Goal: Transaction & Acquisition: Purchase product/service

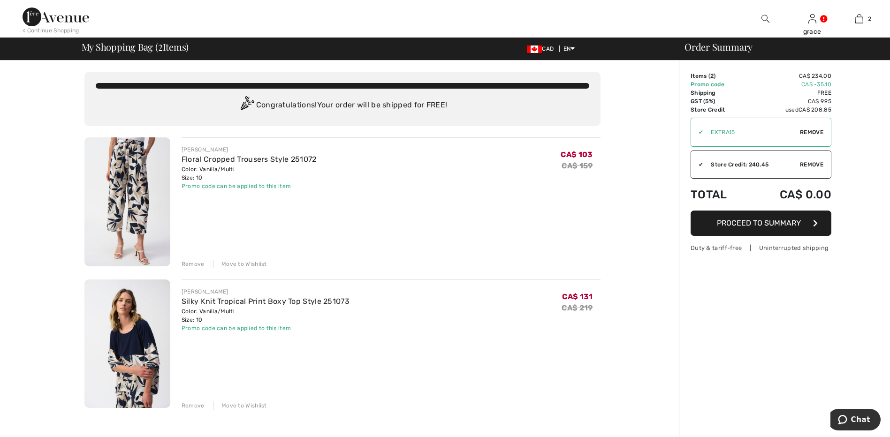
click at [132, 383] on img at bounding box center [127, 344] width 86 height 129
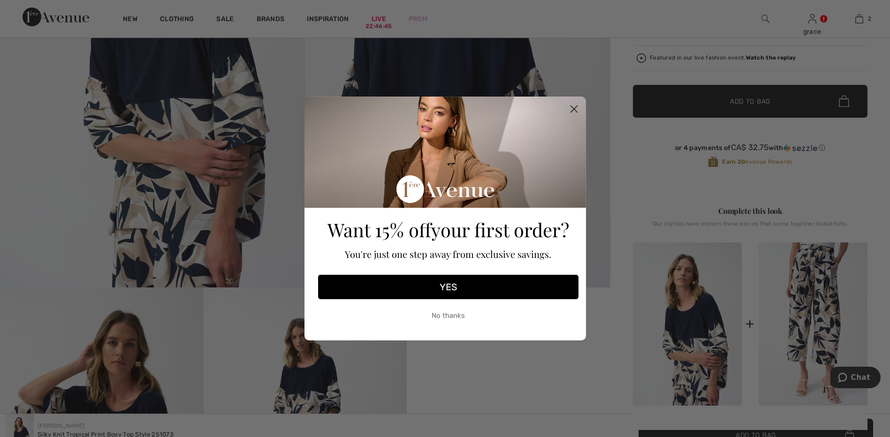
scroll to position [422, 0]
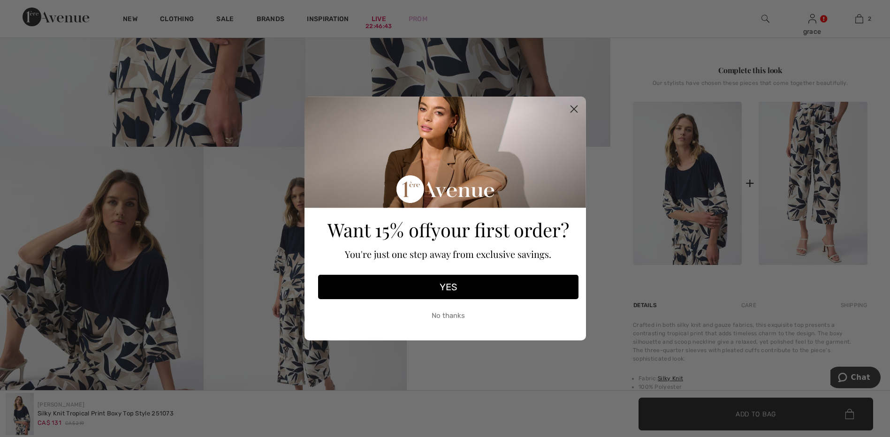
click at [445, 288] on button "YES" at bounding box center [448, 287] width 260 height 24
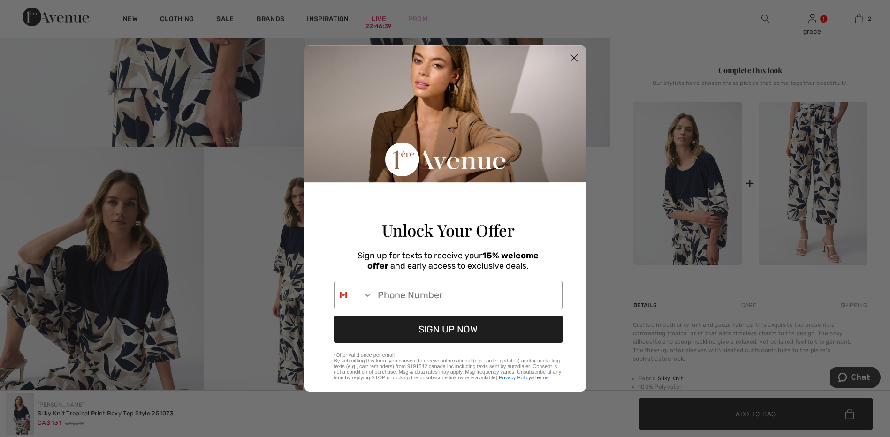
click at [571, 50] on circle "Close dialog" at bounding box center [573, 57] width 15 height 15
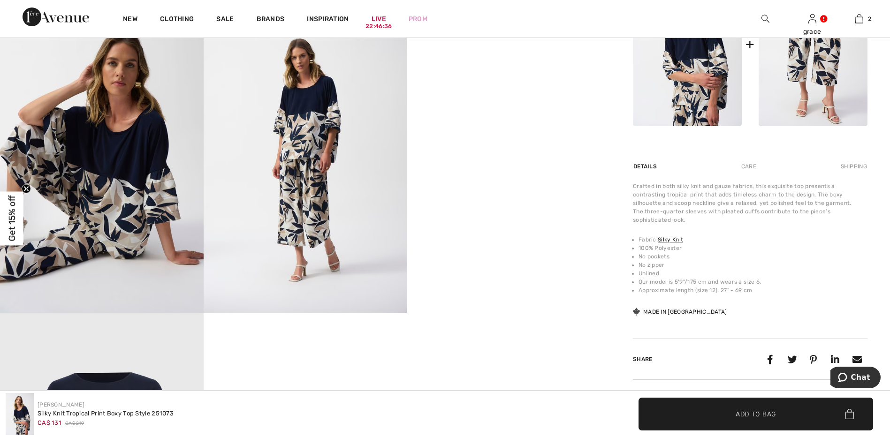
scroll to position [563, 0]
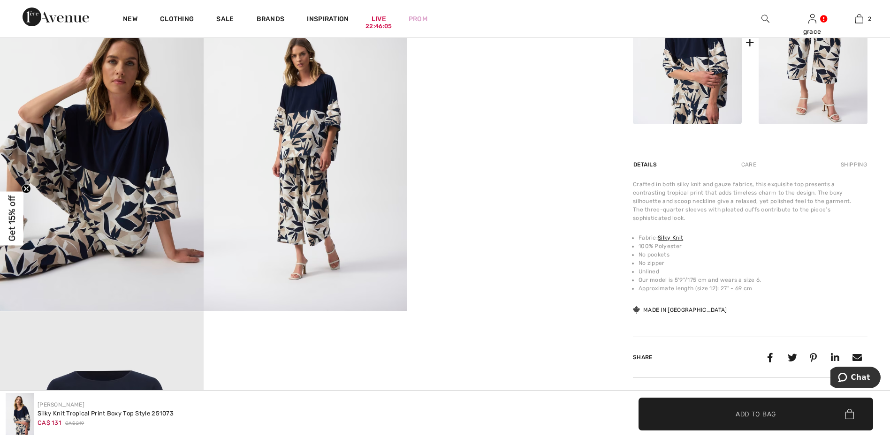
click at [508, 108] on video "Your browser does not support the video tag." at bounding box center [509, 57] width 204 height 102
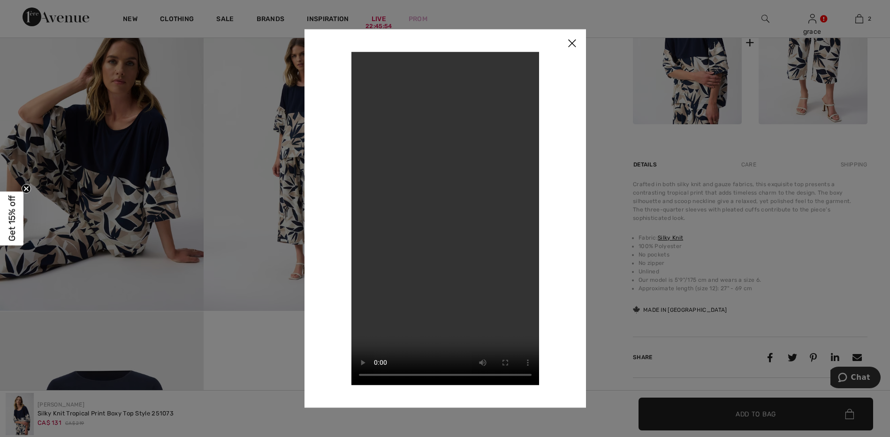
click at [441, 205] on video "Your browser does not support the video tag." at bounding box center [446, 219] width 188 height 334
click at [573, 43] on img at bounding box center [572, 43] width 28 height 29
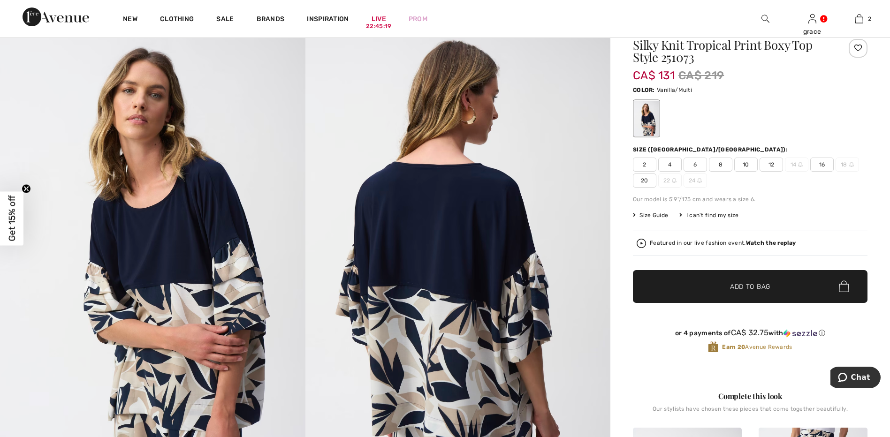
scroll to position [94, 0]
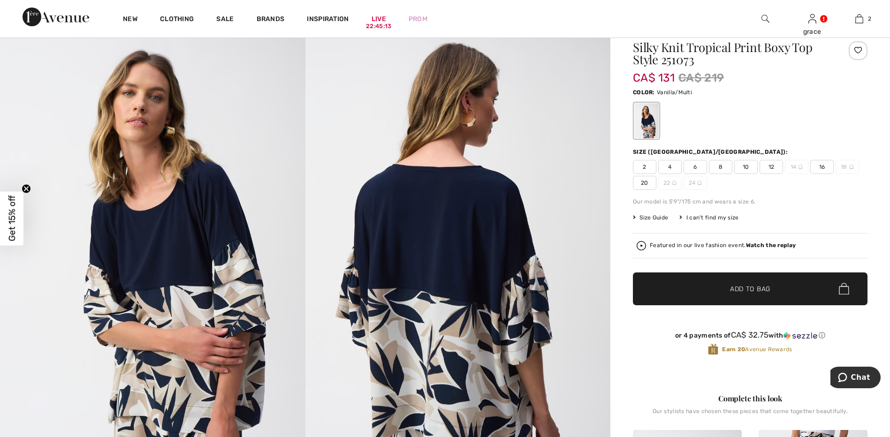
click at [444, 262] on img at bounding box center [459, 247] width 306 height 458
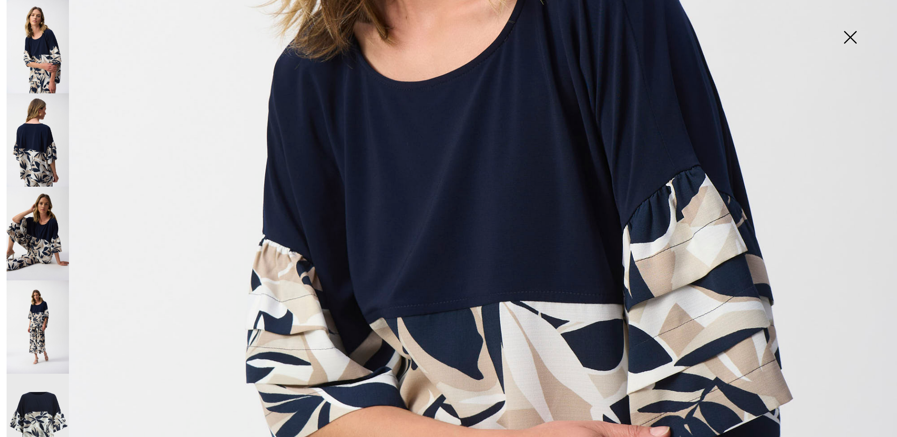
scroll to position [381, 0]
